Goal: Task Accomplishment & Management: Manage account settings

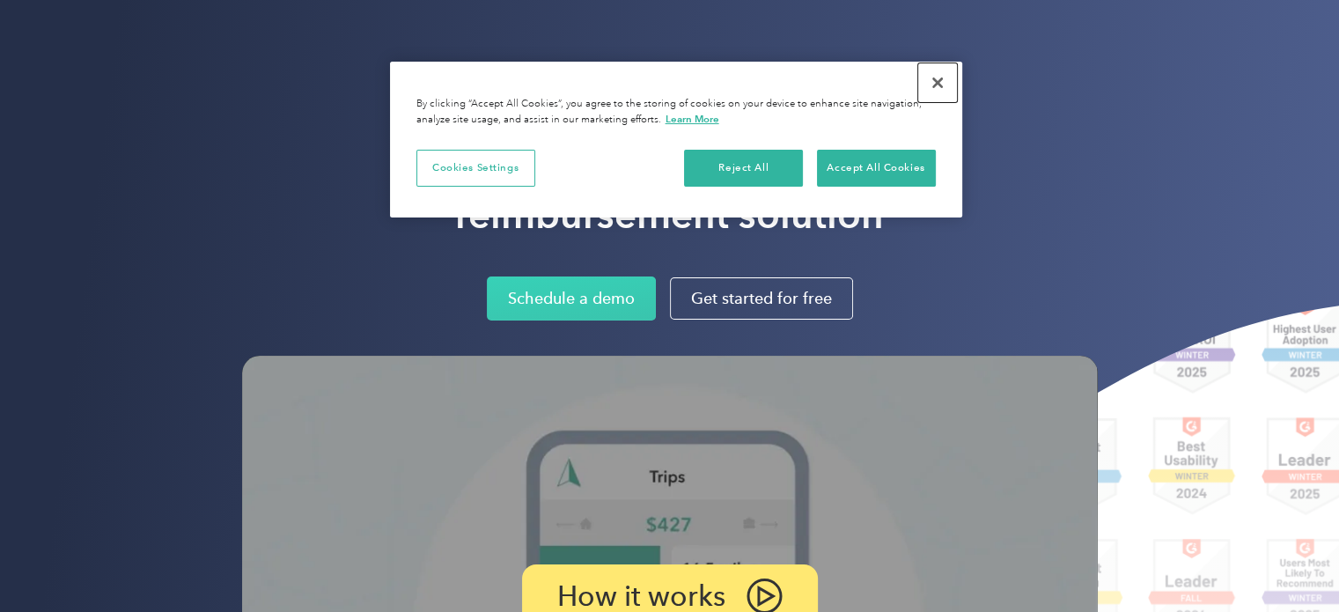
click at [935, 87] on button "Close" at bounding box center [937, 82] width 39 height 39
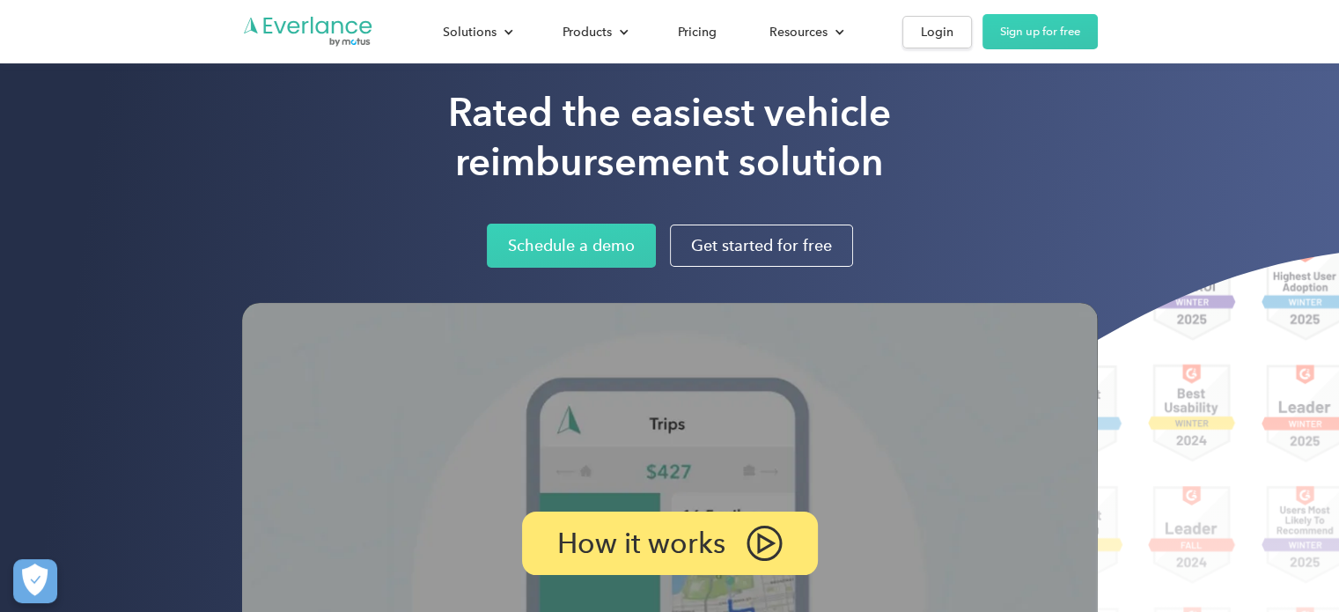
scroll to position [45, 0]
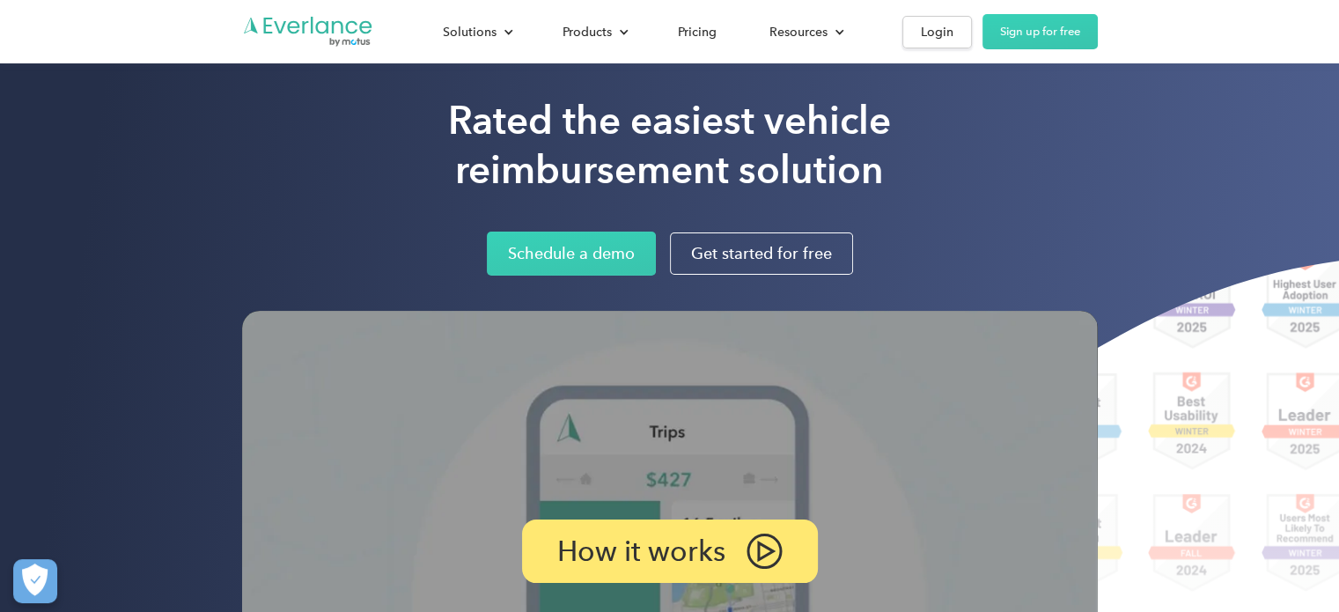
click at [1338, 33] on html "Loading... Solutions For companies Easy vehicle reimbursements For self-employe…" at bounding box center [669, 261] width 1339 height 612
click at [938, 16] on link "Login" at bounding box center [937, 32] width 70 height 33
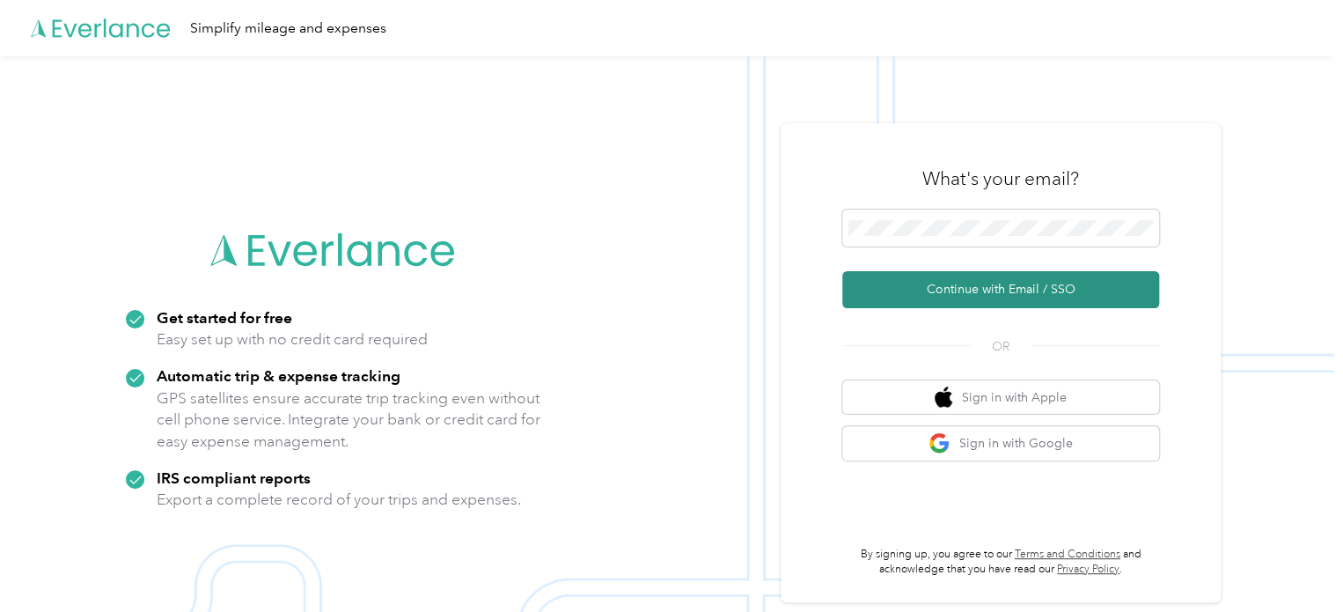
click at [1007, 286] on button "Continue with Email / SSO" at bounding box center [1000, 289] width 317 height 37
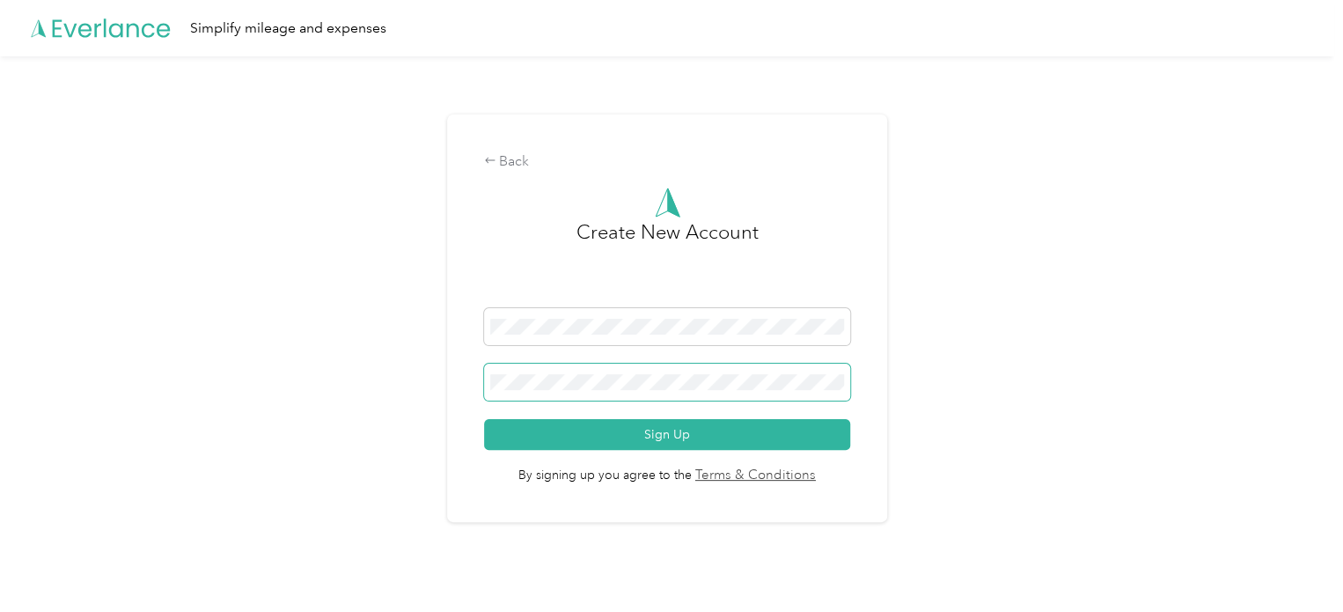
click at [484, 419] on button "Sign Up" at bounding box center [667, 434] width 367 height 31
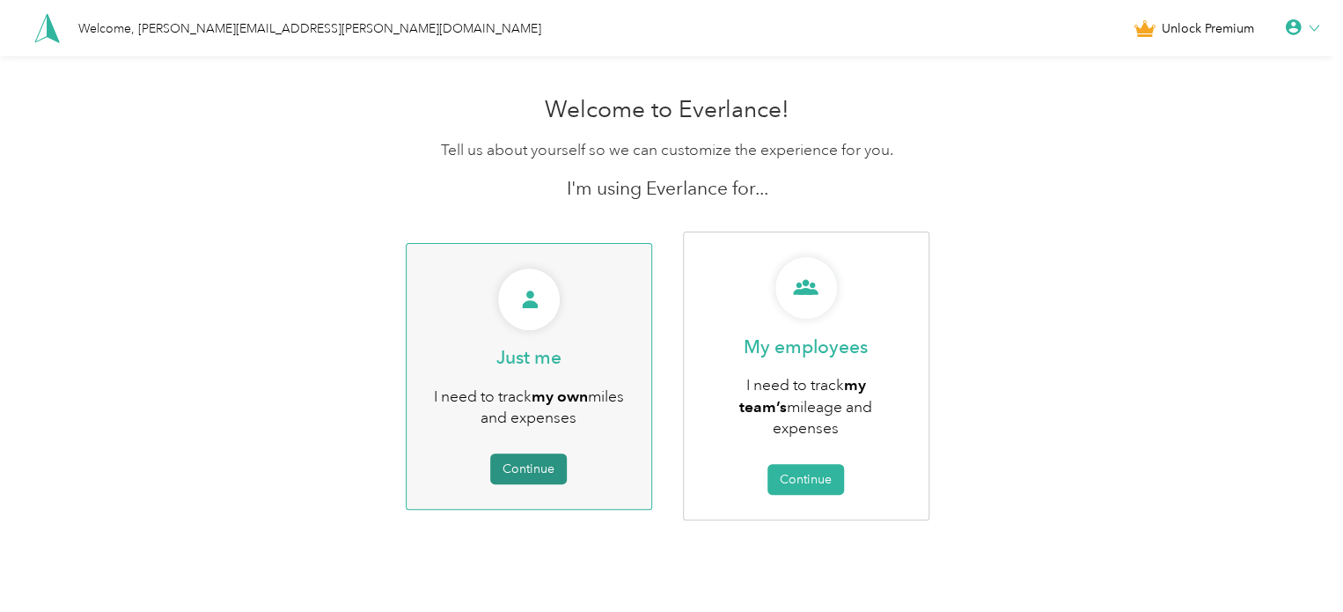
click at [554, 469] on button "Continue" at bounding box center [528, 468] width 77 height 31
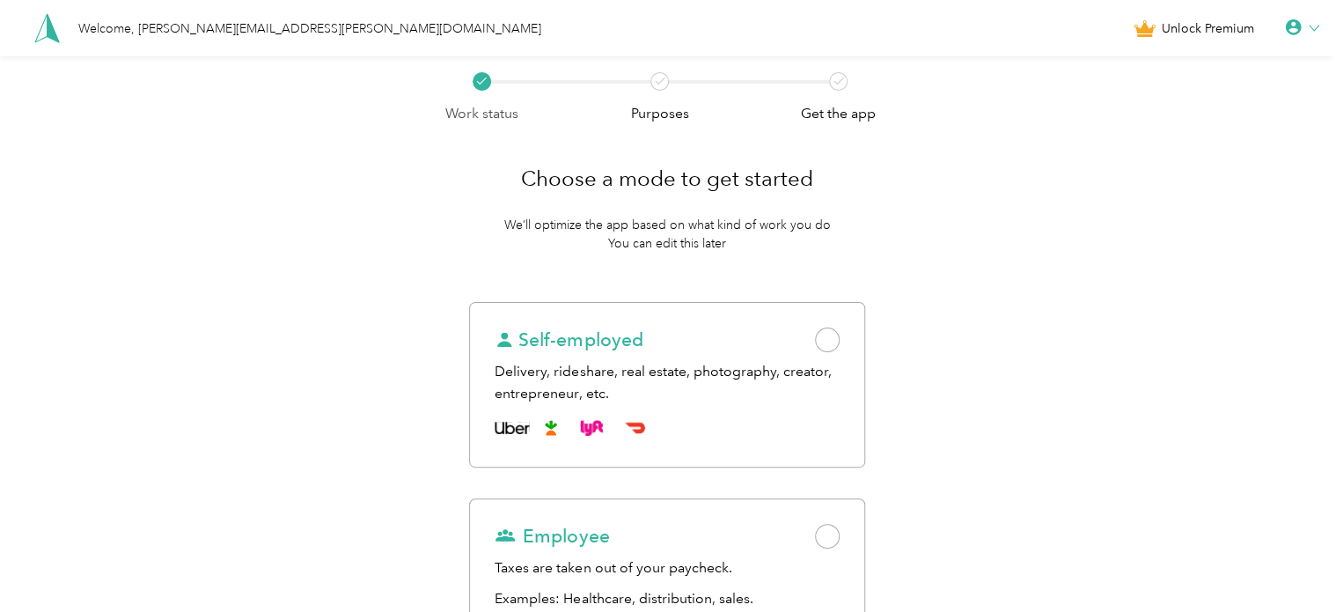
click at [1115, 269] on div "Work status Purposes Get the app Choose a mode to get started We’ll optimize th…" at bounding box center [667, 441] width 1334 height 770
click at [1301, 32] on icon at bounding box center [1293, 27] width 16 height 16
click at [1231, 70] on div "Personal Settings" at bounding box center [1241, 61] width 197 height 37
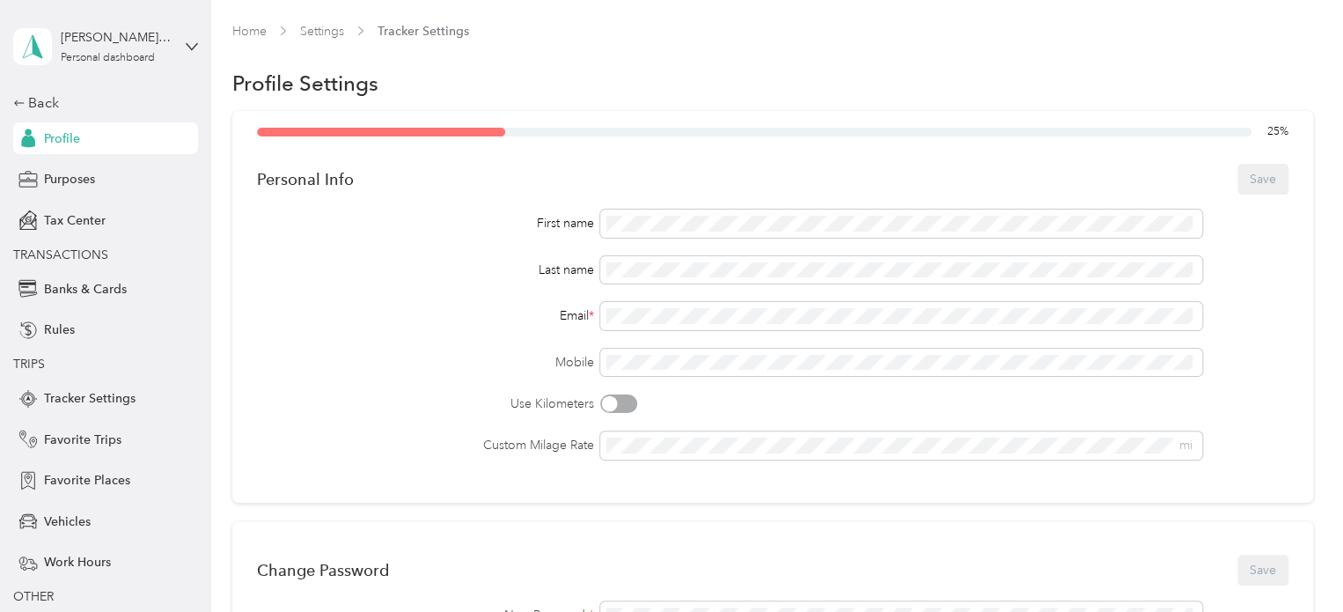
click at [672, 55] on div "Home Settings Tracker Settings" at bounding box center [772, 39] width 1081 height 34
click at [627, 233] on span at bounding box center [901, 224] width 602 height 28
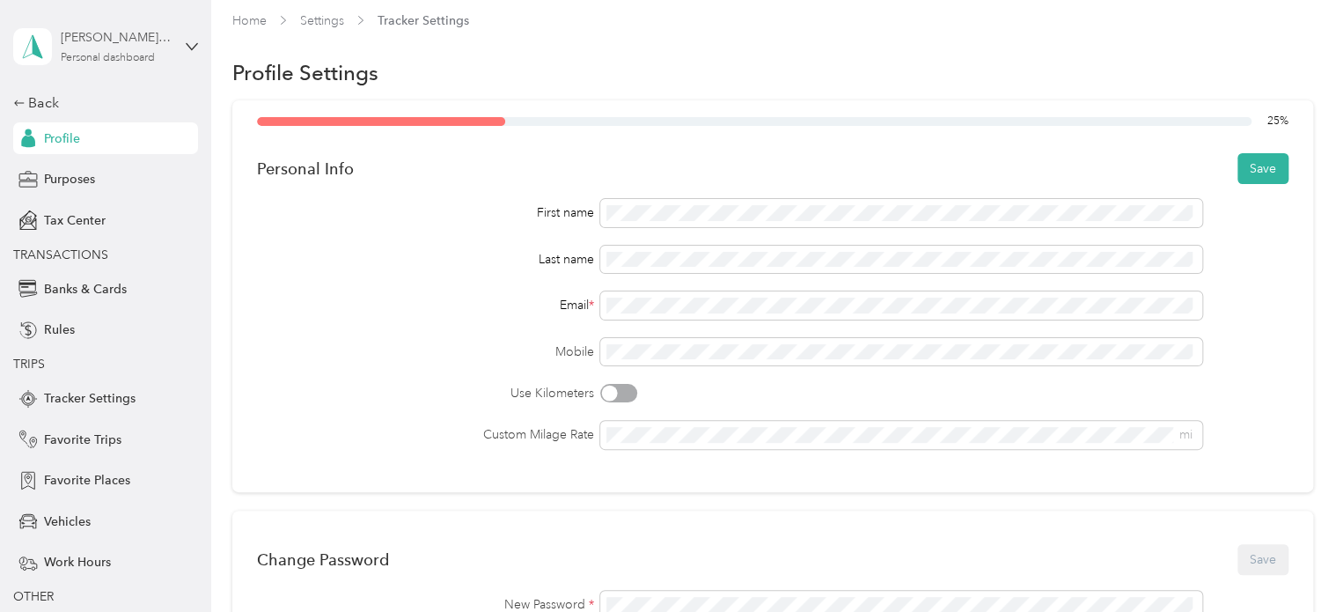
click at [127, 47] on div "manuel.sharon@cuyahogadd.org Personal dashboard" at bounding box center [116, 45] width 110 height 35
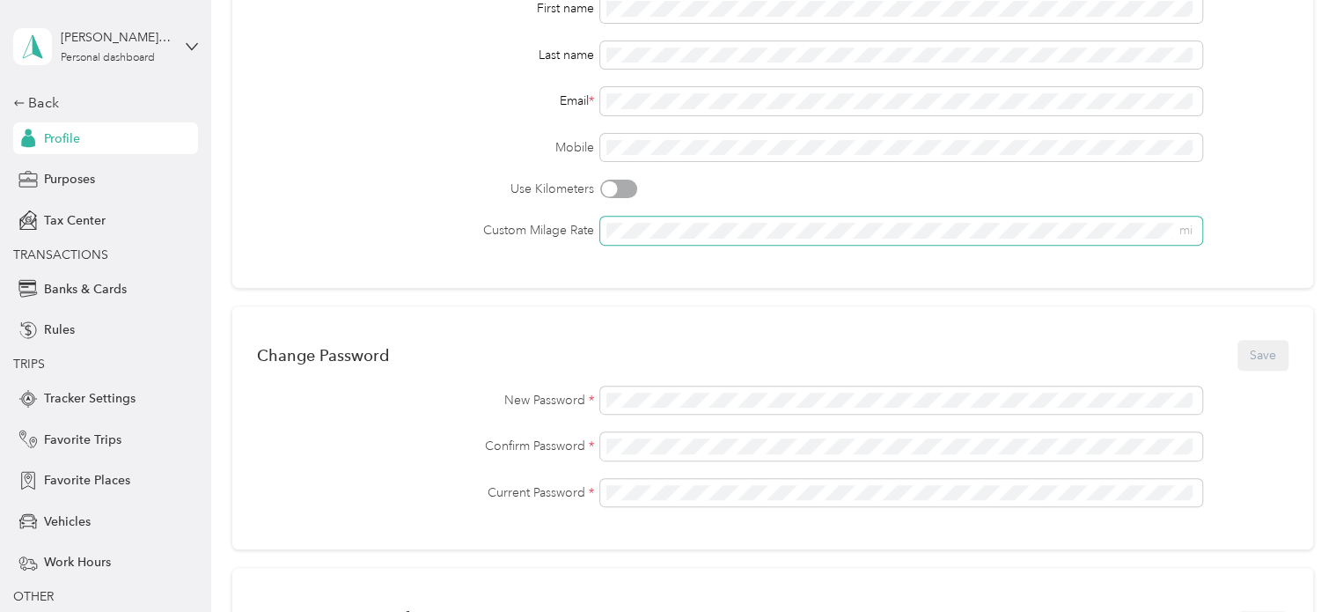
scroll to position [0, 0]
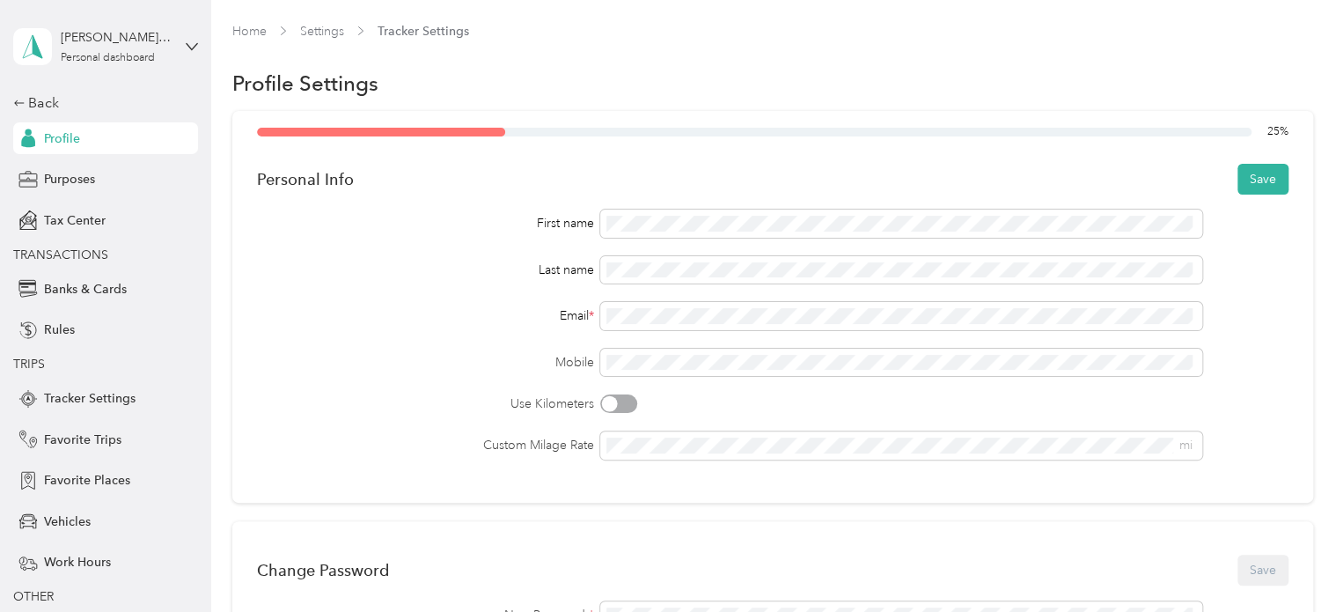
click at [165, 48] on div "manuel.sharon@cuyahogadd.org Personal dashboard" at bounding box center [105, 47] width 185 height 62
click at [82, 143] on div "Log out" at bounding box center [56, 145] width 68 height 18
